Goal: Task Accomplishment & Management: Use online tool/utility

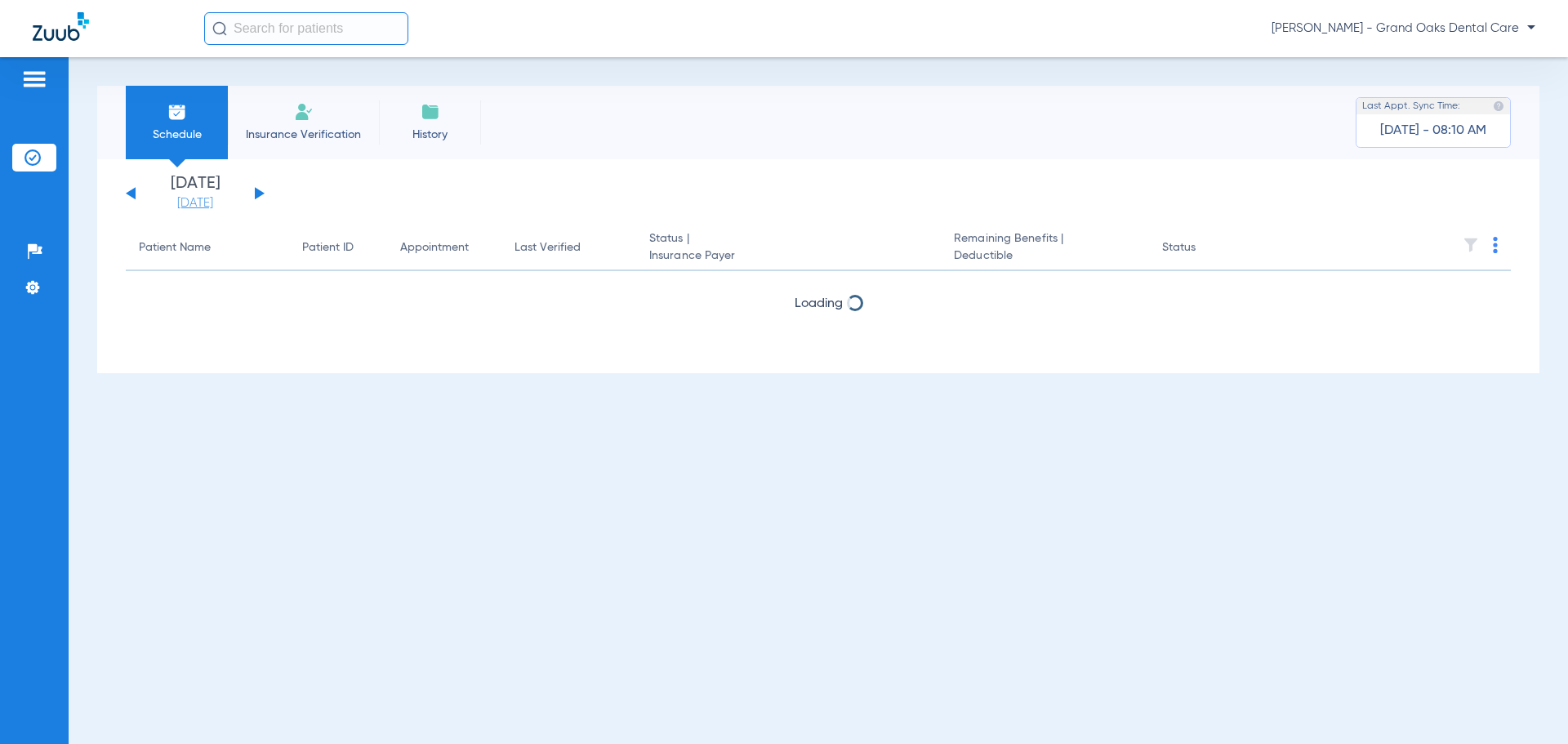
click at [206, 197] on link "[DATE]" at bounding box center [195, 203] width 98 height 17
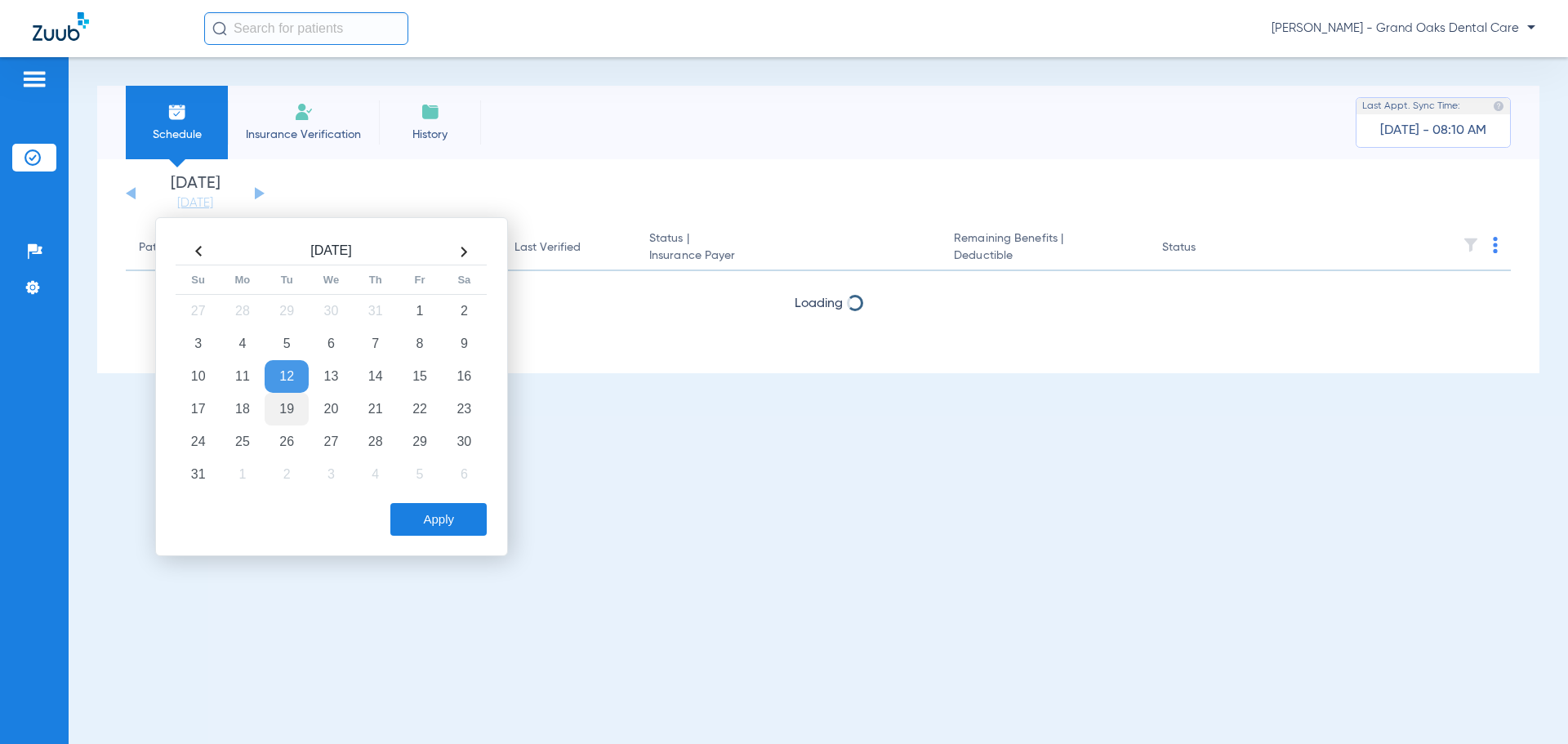
click at [281, 403] on td "19" at bounding box center [286, 409] width 44 height 33
click at [408, 505] on button "Apply" at bounding box center [438, 519] width 96 height 33
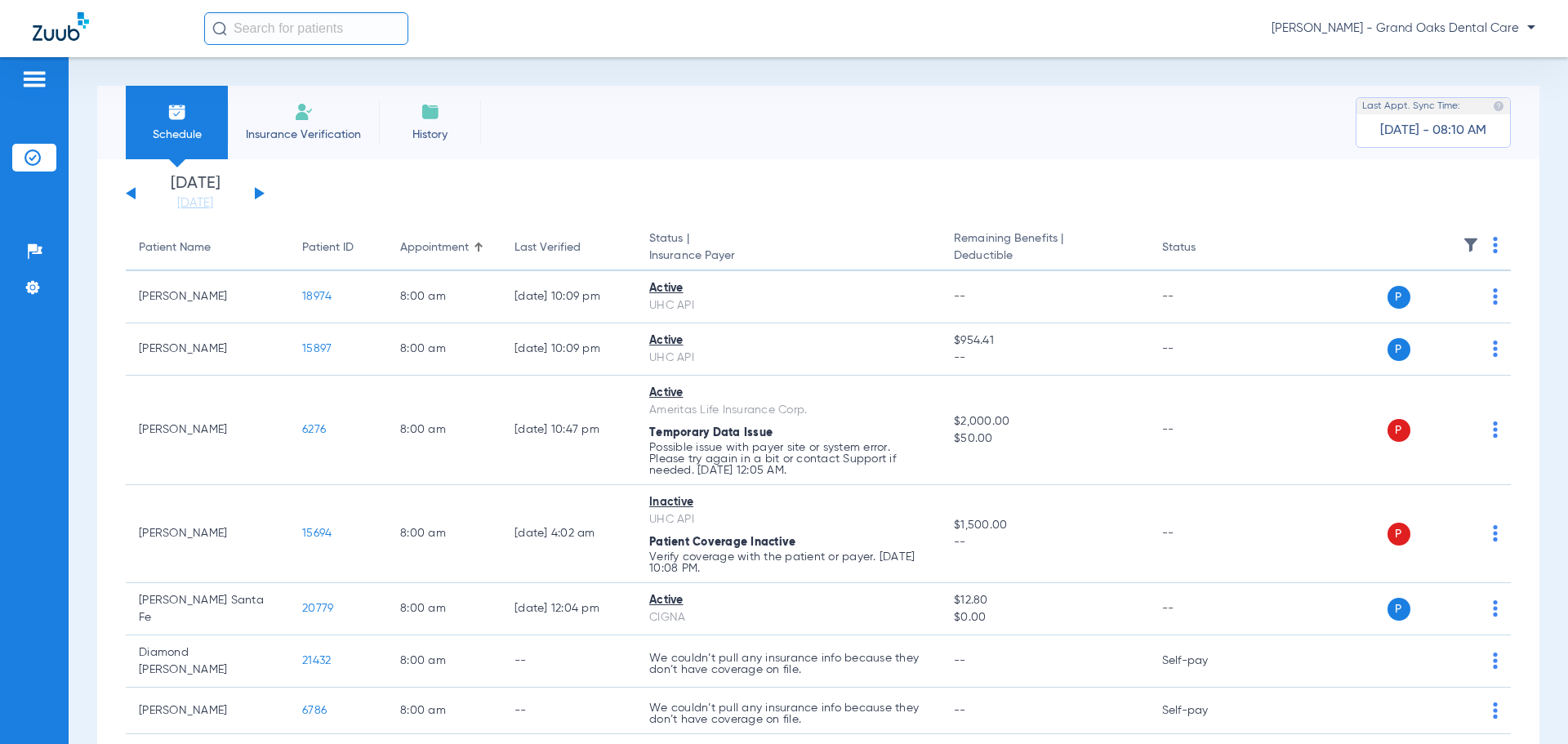
click at [1470, 244] on th at bounding box center [1386, 249] width 252 height 46
click at [1463, 247] on img at bounding box center [1471, 245] width 17 height 17
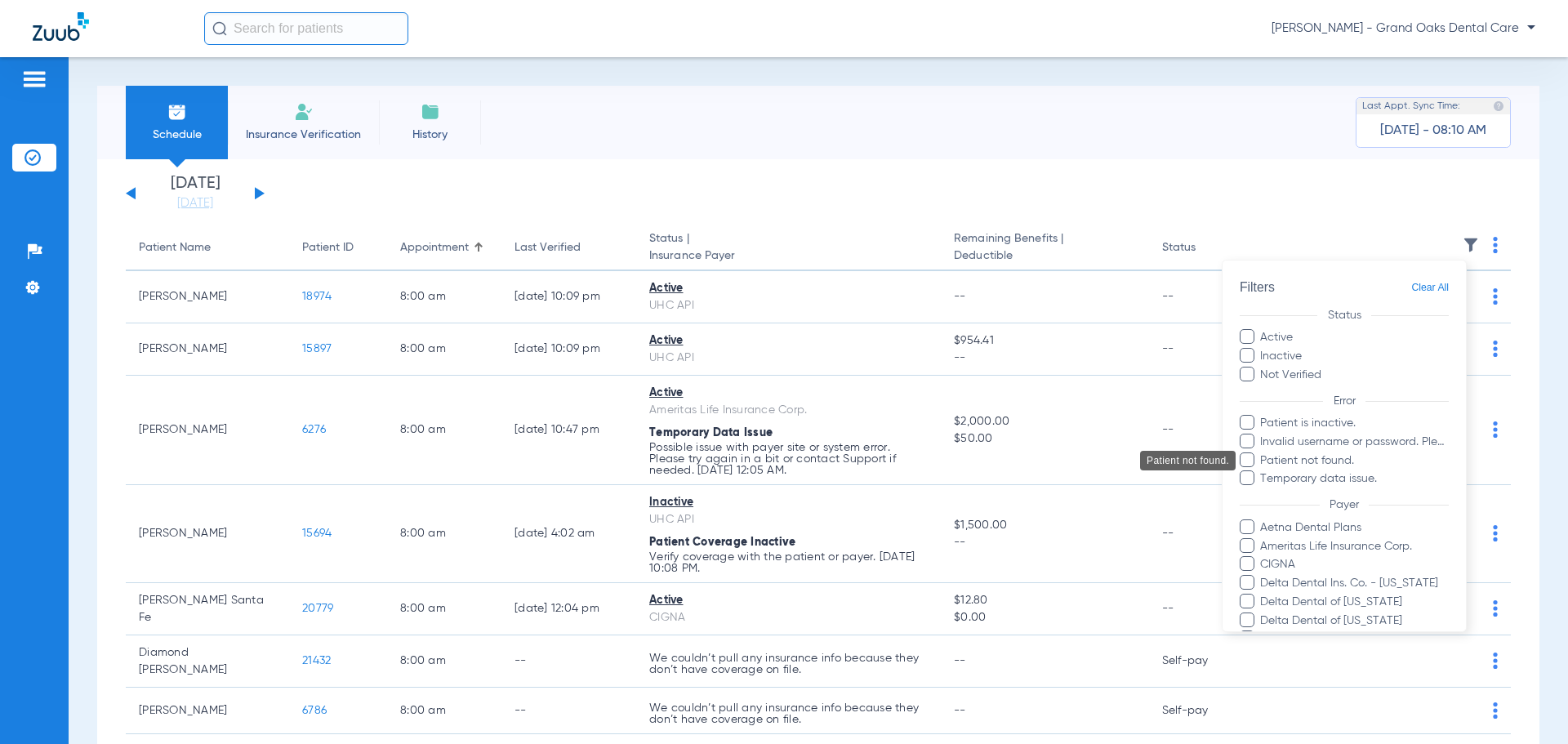
click at [1293, 427] on span "Patient is inactive." at bounding box center [1354, 423] width 189 height 17
click at [1263, 435] on input "Patient is inactive." at bounding box center [1263, 435] width 0 height 0
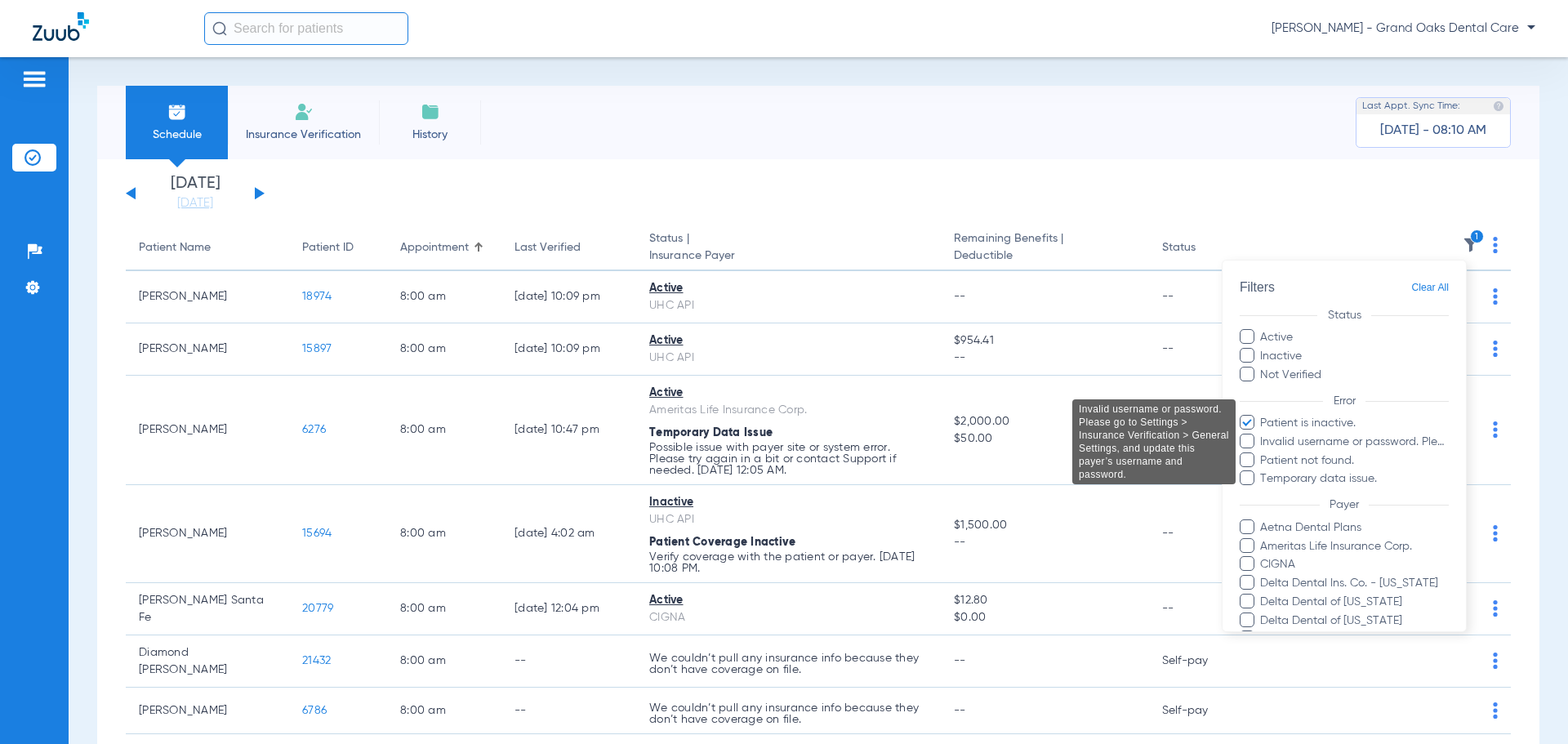
click at [1287, 447] on span "Invalid username or password. Please go to Settings > Insurance Verification > …" at bounding box center [1354, 442] width 189 height 17
click at [1263, 453] on input "Invalid username or password. Please go to Settings > Insurance Verification > …" at bounding box center [1263, 453] width 0 height 0
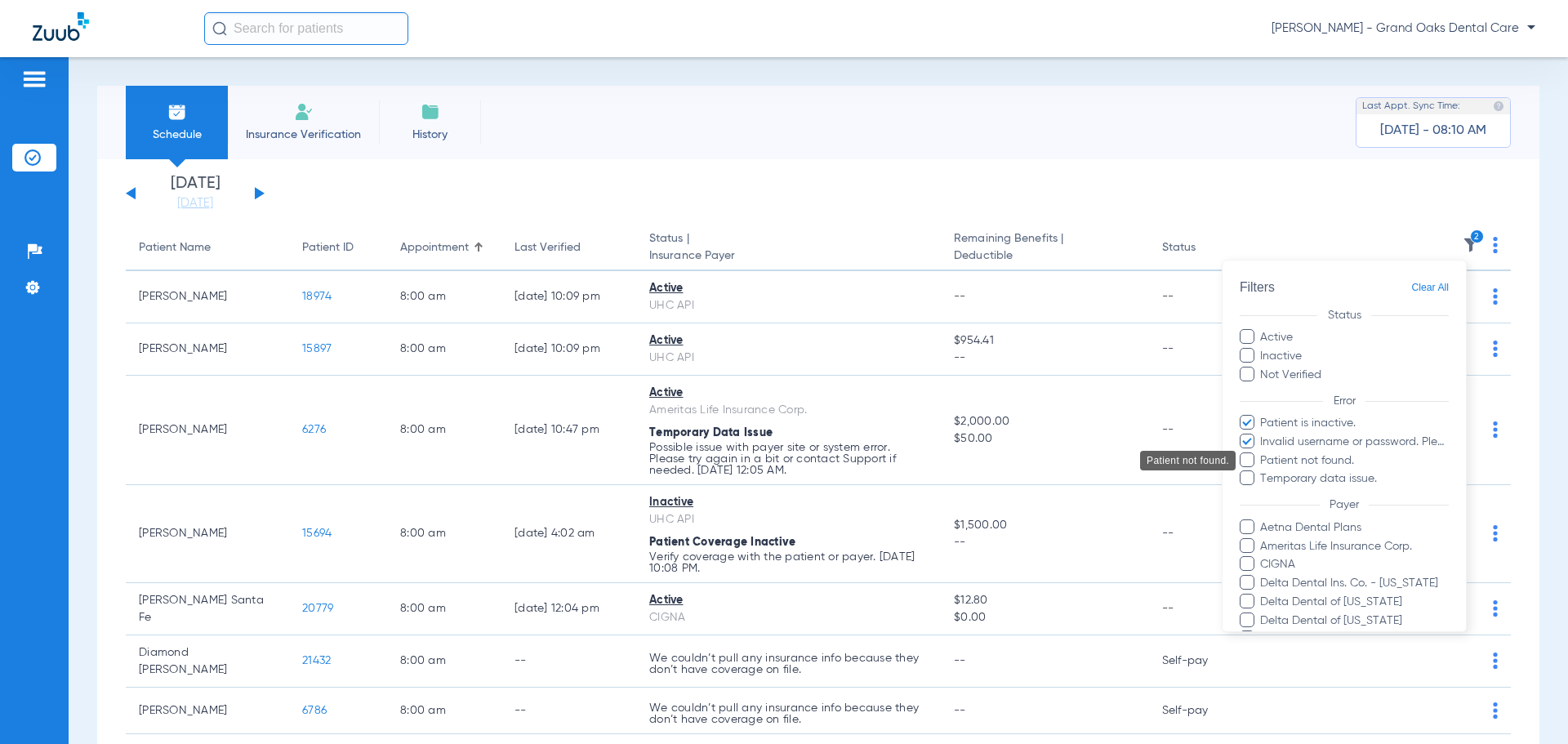
click at [1282, 465] on span "Patient not found." at bounding box center [1354, 460] width 189 height 17
click at [1263, 472] on input "Patient not found." at bounding box center [1263, 472] width 0 height 0
click at [1278, 473] on span "Temporary data issue." at bounding box center [1354, 479] width 189 height 17
click at [1263, 490] on input "Temporary data issue." at bounding box center [1263, 490] width 0 height 0
click at [1288, 368] on ul "Active Inactive Not Verified" at bounding box center [1344, 356] width 209 height 55
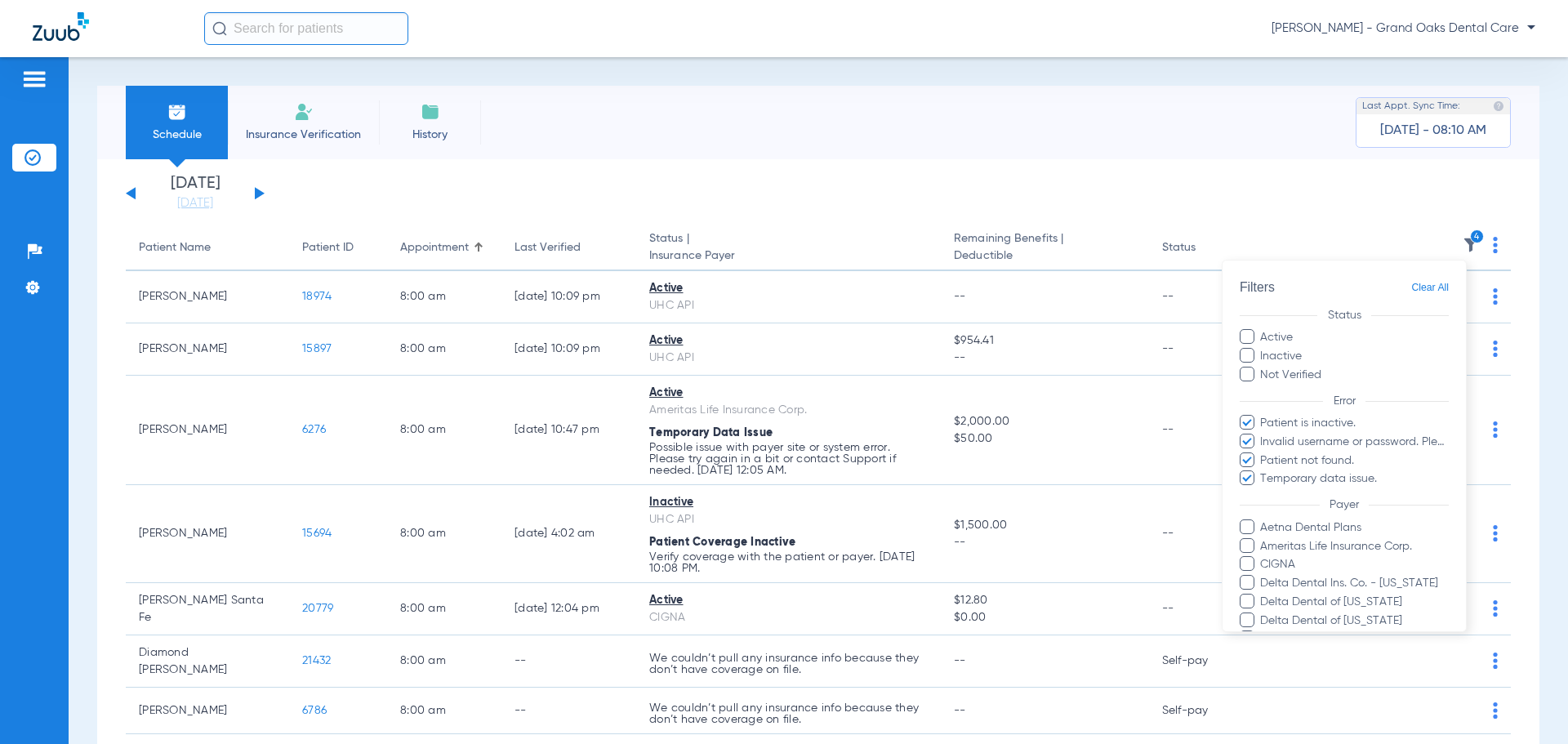
click at [1278, 355] on label "Inactive" at bounding box center [1344, 356] width 209 height 17
click at [1304, 351] on input "Inactive" at bounding box center [1304, 351] width 0 height 0
click at [1282, 371] on label "Not Verified" at bounding box center [1344, 375] width 209 height 17
click at [1324, 369] on input "Not Verified" at bounding box center [1324, 369] width 0 height 0
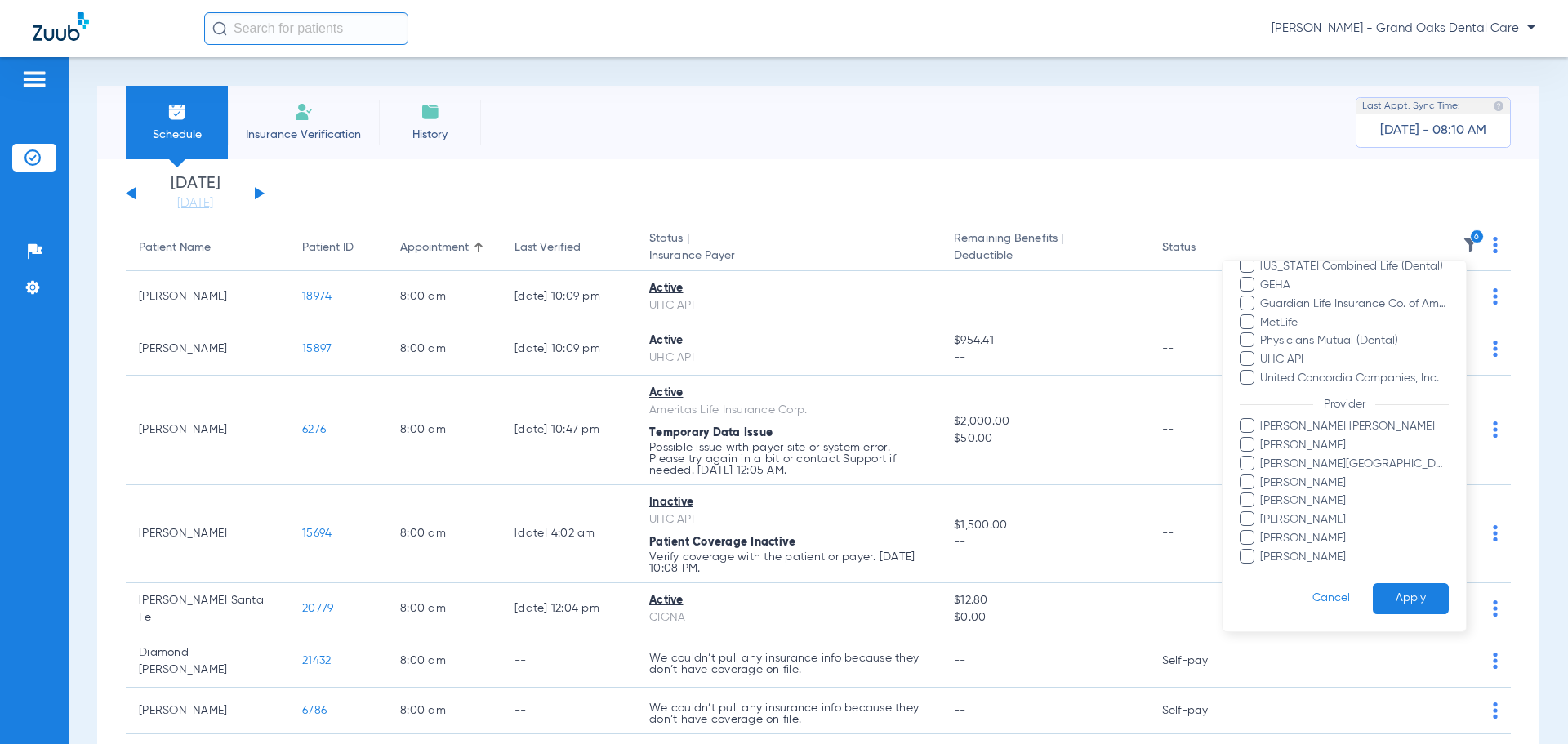
click at [1415, 595] on button "Apply" at bounding box center [1411, 599] width 76 height 32
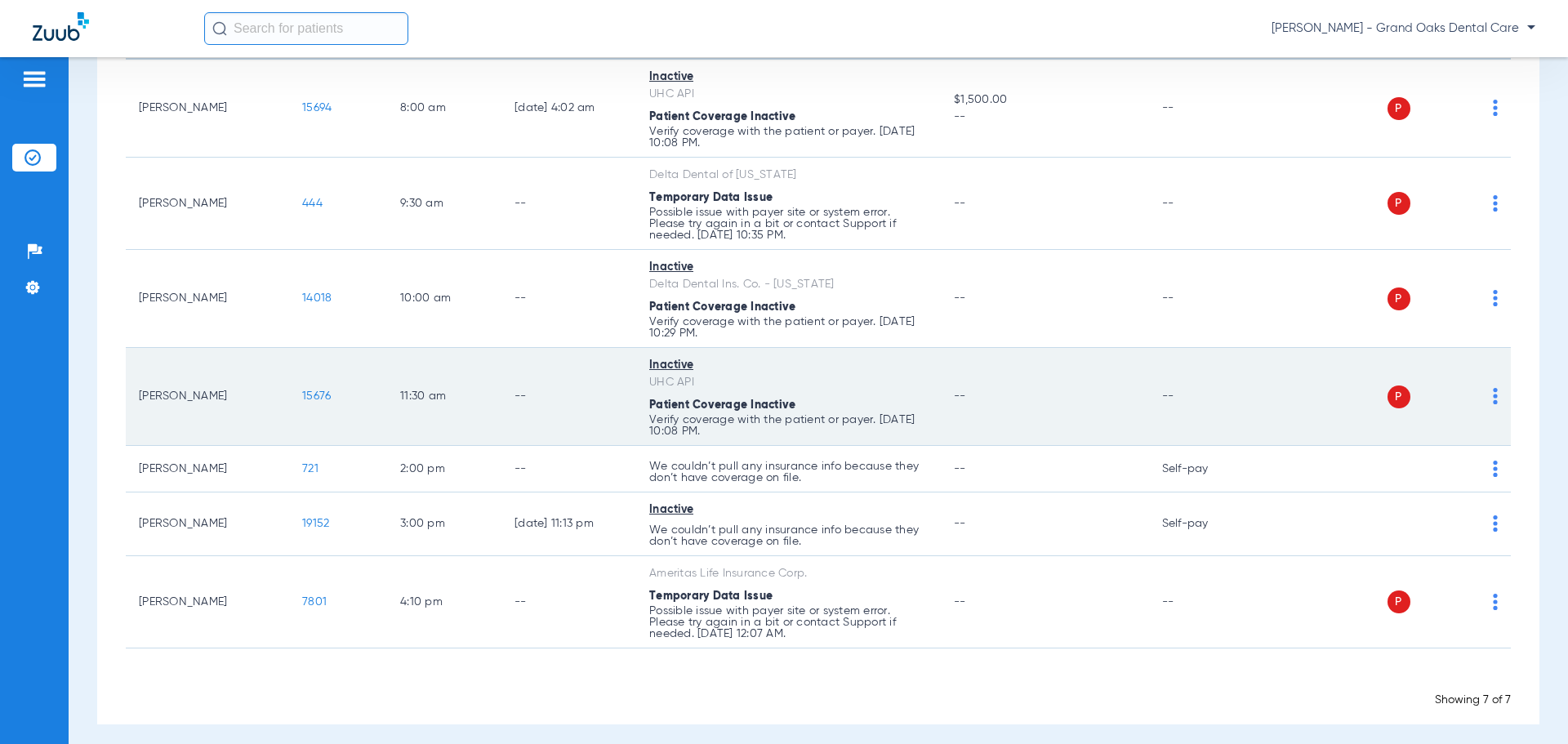
scroll to position [220, 0]
